Goal: Check status: Check status

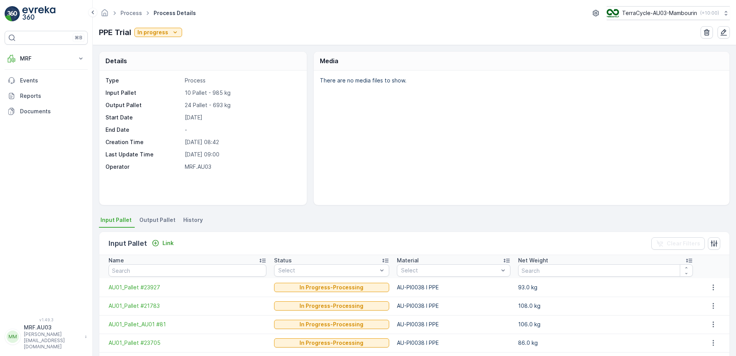
click at [162, 219] on span "Output Pallet" at bounding box center [157, 220] width 36 height 8
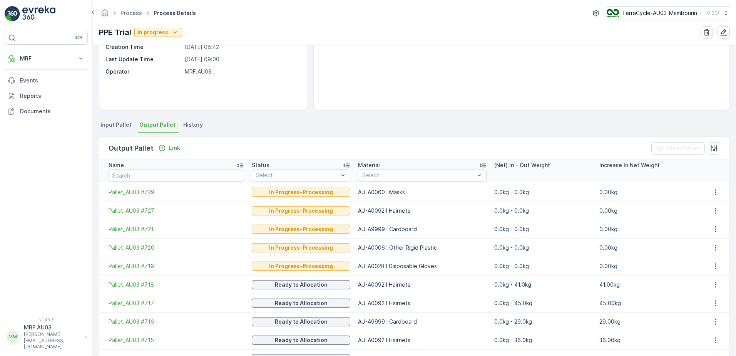
scroll to position [90, 0]
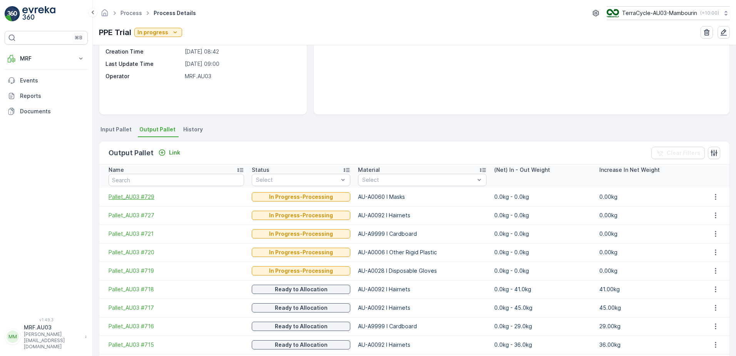
click at [127, 197] on span "Pallet_AU03 #729" at bounding box center [176, 197] width 135 height 8
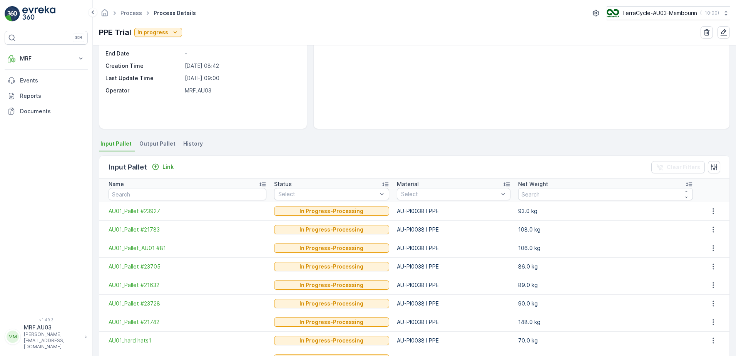
scroll to position [77, 0]
click at [150, 144] on span "Output Pallet" at bounding box center [157, 143] width 36 height 8
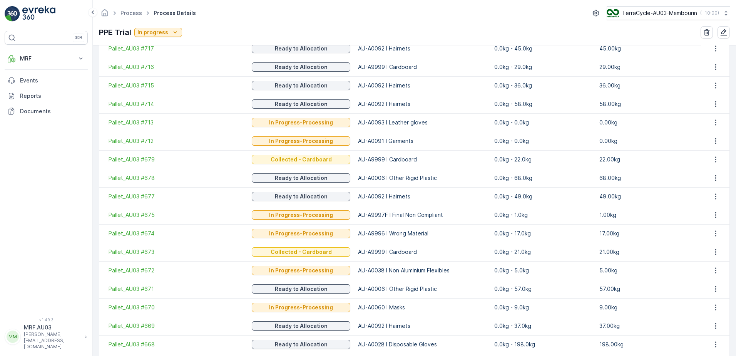
scroll to position [388, 0]
